Goal: Task Accomplishment & Management: Complete application form

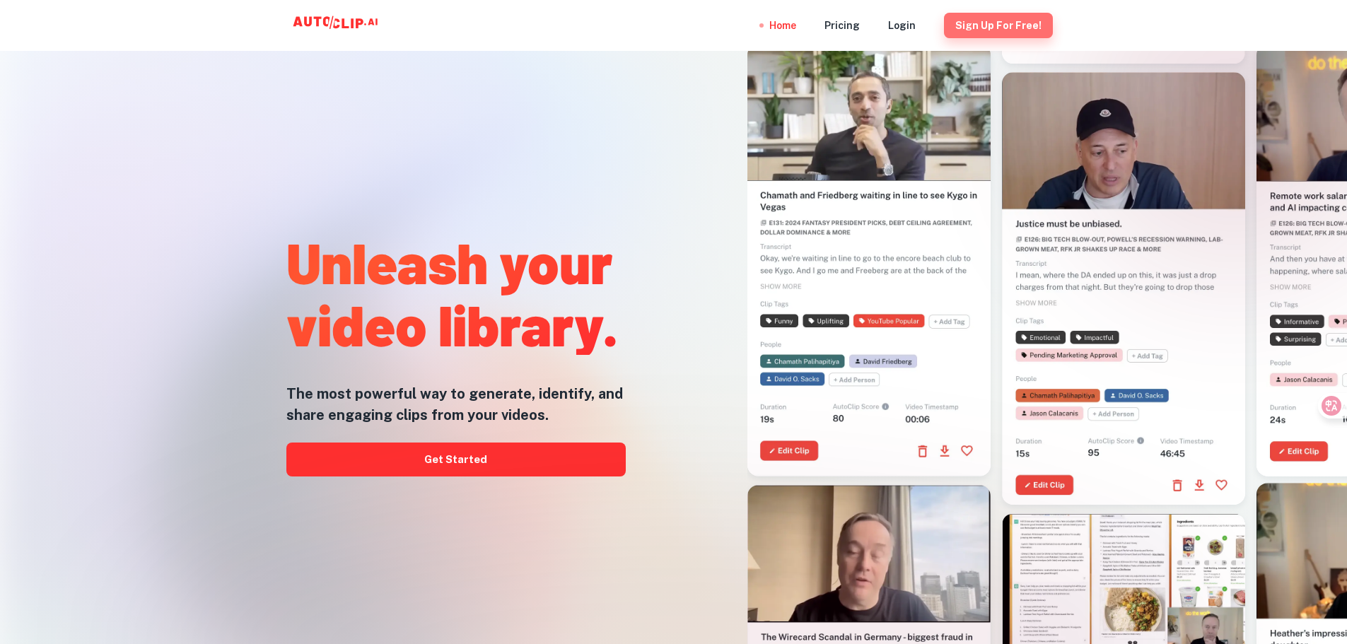
click at [1026, 28] on button "Sign Up for free!" at bounding box center [998, 25] width 109 height 25
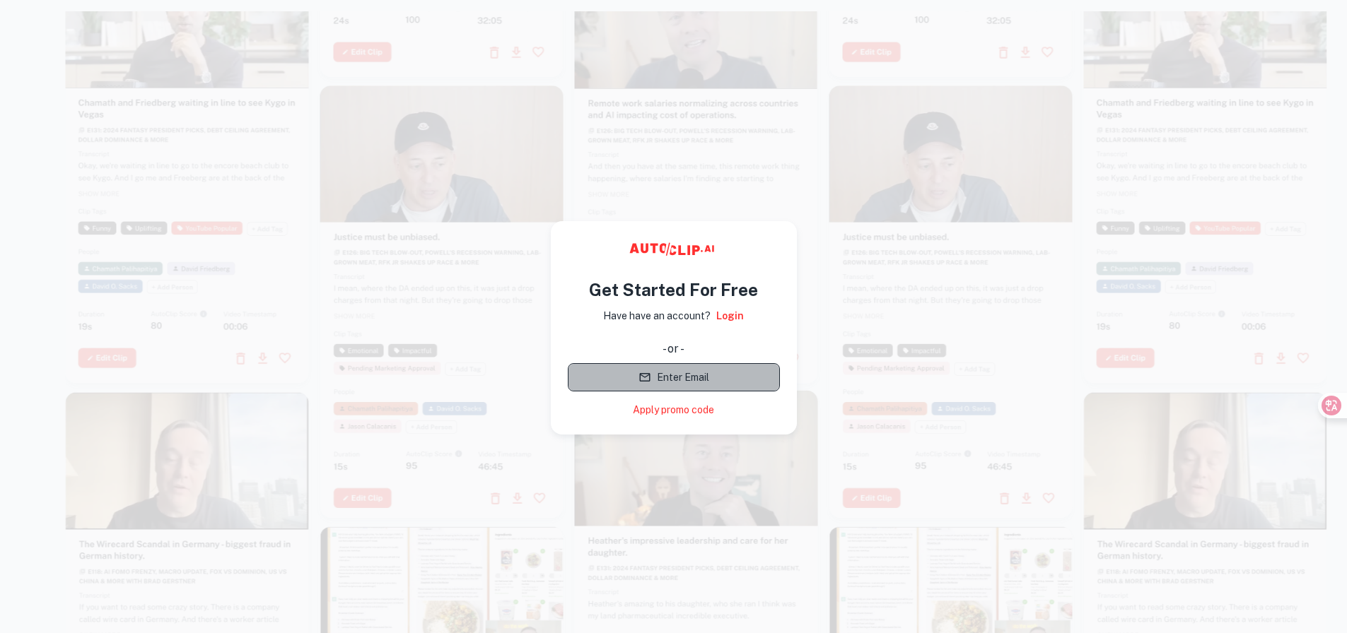
click at [690, 374] on button "Enter Email" at bounding box center [674, 377] width 212 height 28
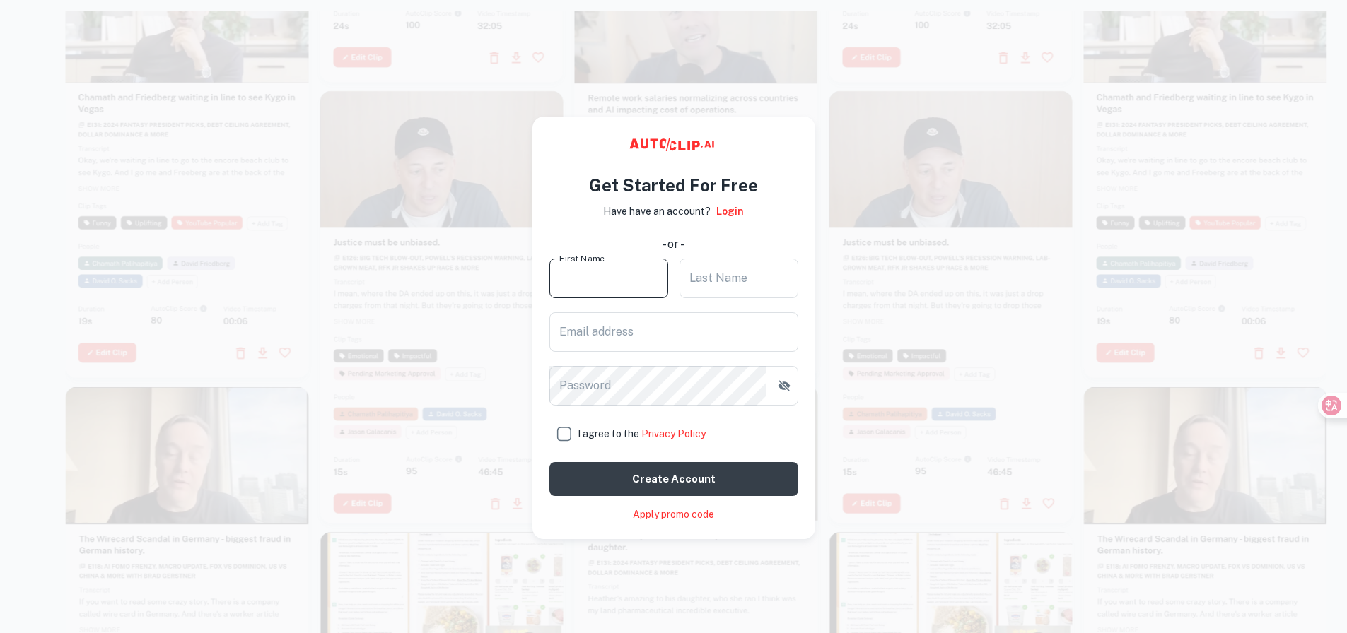
click at [626, 286] on input "First Name" at bounding box center [608, 279] width 119 height 40
type input "rose"
click at [713, 286] on input "Last Name" at bounding box center [738, 279] width 119 height 40
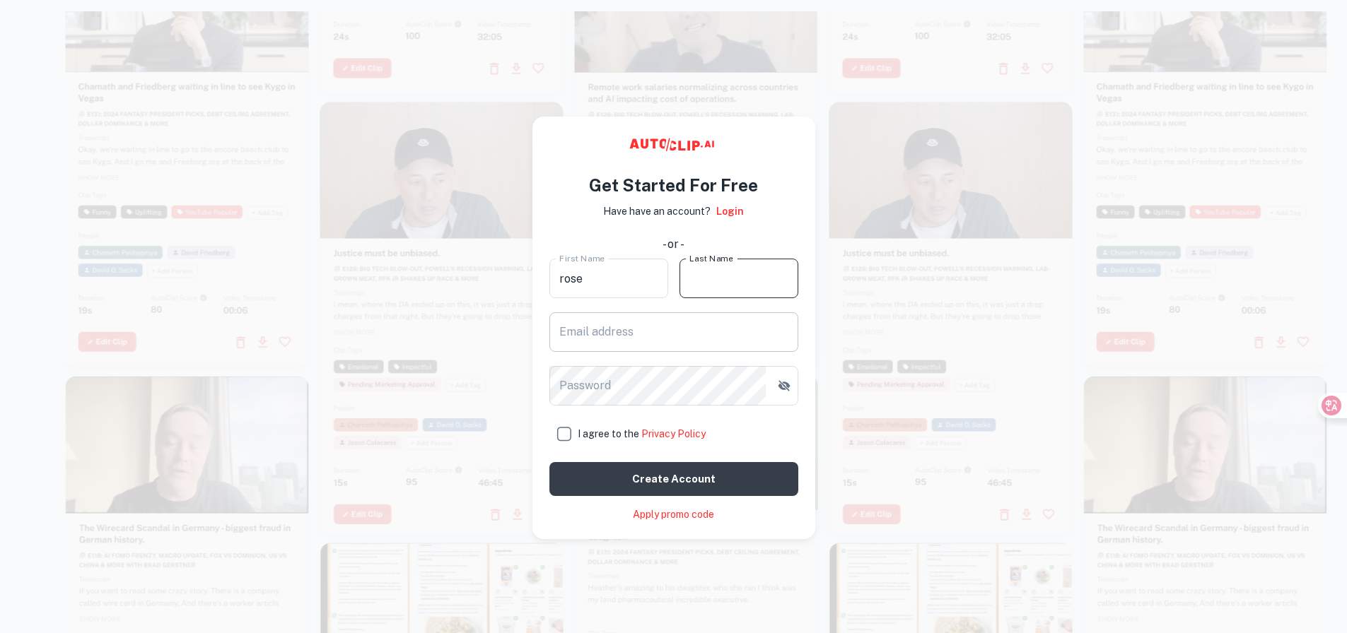
type input "klein"
click at [642, 332] on input "Email address" at bounding box center [673, 332] width 249 height 40
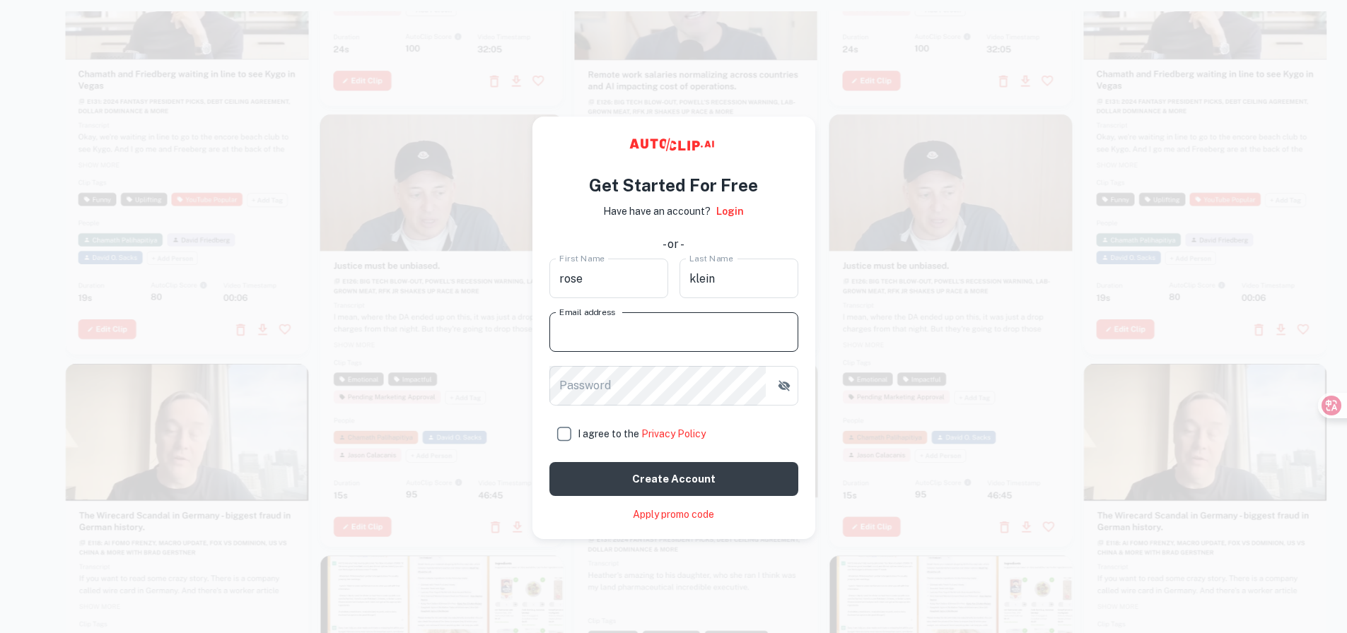
type input "zenglijie@colibri.com.cn"
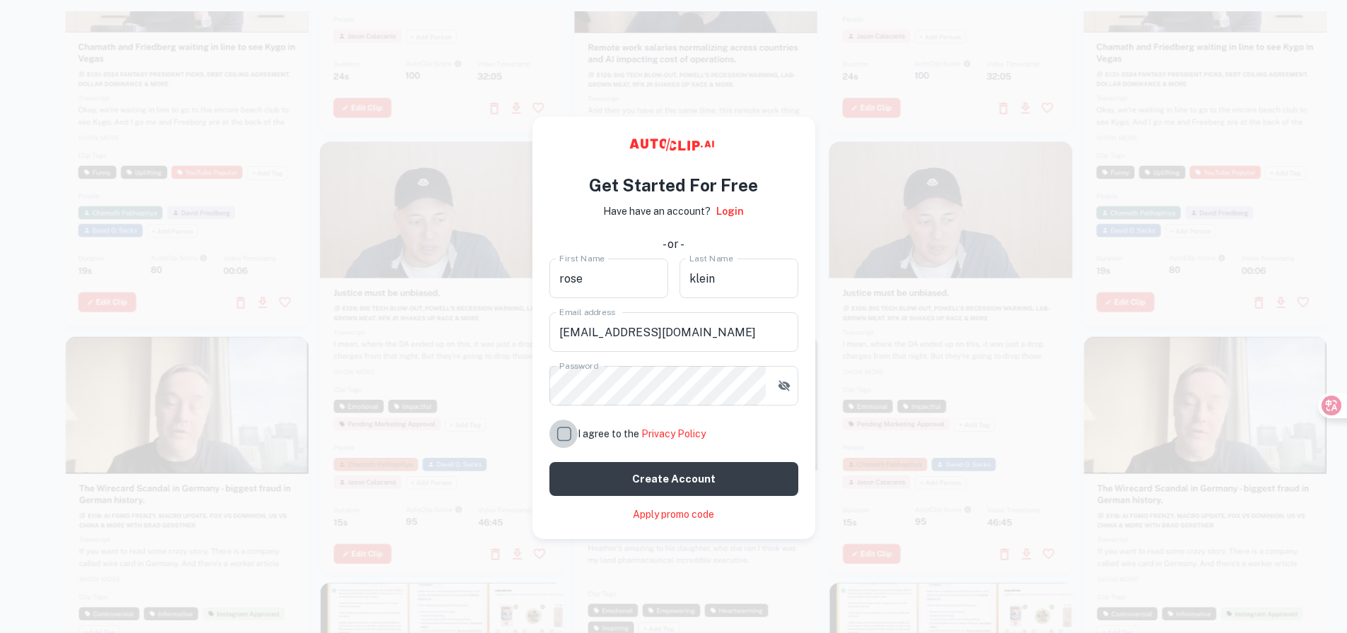
click at [561, 433] on input "I agree to the Privacy Policy" at bounding box center [563, 434] width 28 height 28
checkbox input "true"
click at [616, 469] on button "Create account" at bounding box center [673, 479] width 249 height 34
